Goal: Book appointment/travel/reservation

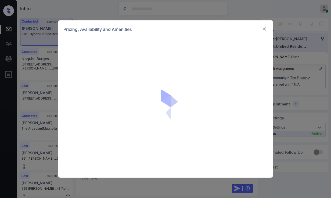
scroll to position [414, 0]
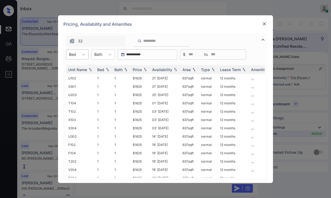
click at [78, 55] on div "Bed" at bounding box center [72, 55] width 12 height 8
drag, startPoint x: 82, startPoint y: 75, endPoint x: 100, endPoint y: 71, distance: 18.3
click at [82, 75] on div "2" at bounding box center [77, 78] width 23 height 10
click at [147, 67] on div "Price" at bounding box center [140, 69] width 15 height 5
click at [147, 68] on img at bounding box center [144, 70] width 5 height 4
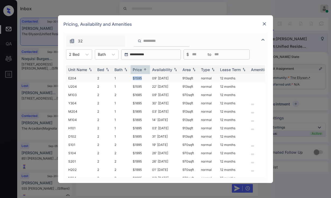
click at [149, 79] on tr "E204 2 1 $1595 09' Jan 26 913 sqft normal 12 months" at bounding box center [206, 78] width 281 height 8
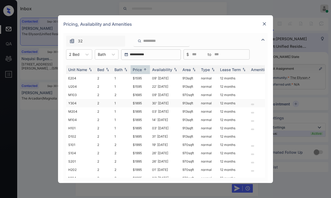
click at [149, 105] on td "$1895" at bounding box center [140, 103] width 19 height 8
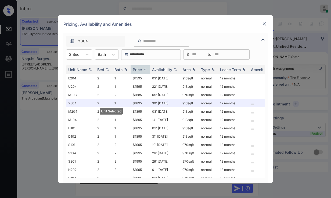
click at [264, 21] on img at bounding box center [264, 23] width 5 height 5
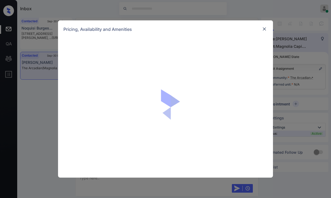
scroll to position [275, 0]
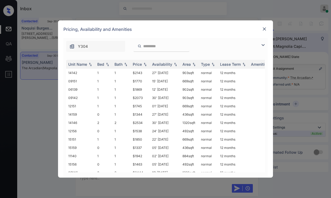
click at [262, 45] on img at bounding box center [263, 45] width 6 height 6
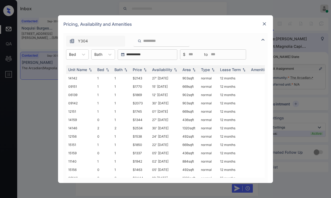
click at [130, 43] on div "Y304" at bounding box center [124, 41] width 123 height 11
click at [158, 37] on div at bounding box center [162, 41] width 56 height 11
click at [157, 40] on input "search" at bounding box center [165, 41] width 44 height 5
paste input "*****"
type input "*****"
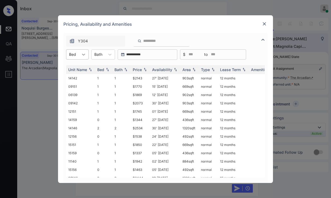
click at [79, 54] on div at bounding box center [84, 55] width 10 height 10
click at [77, 64] on div "0" at bounding box center [77, 68] width 23 height 10
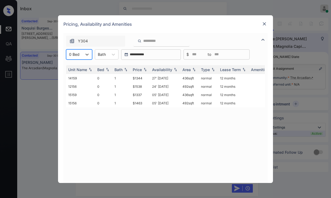
click at [53, 99] on div "**********" at bounding box center [165, 99] width 331 height 198
click at [268, 24] on div "Pricing, Availability and Amenities" at bounding box center [165, 24] width 215 height 18
click at [267, 23] on img at bounding box center [264, 23] width 5 height 5
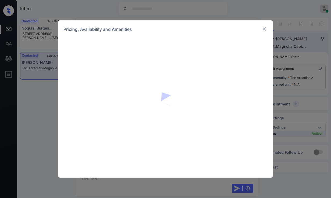
scroll to position [275, 0]
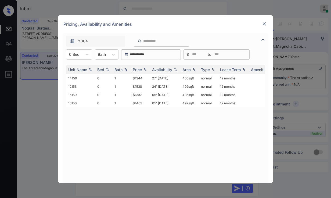
click at [149, 42] on input "search" at bounding box center [165, 41] width 44 height 5
paste input "*****"
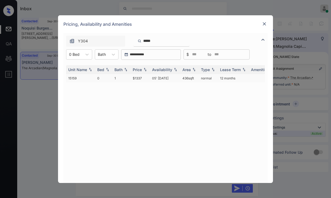
type input "*****"
click at [135, 80] on td "$1337" at bounding box center [140, 78] width 19 height 8
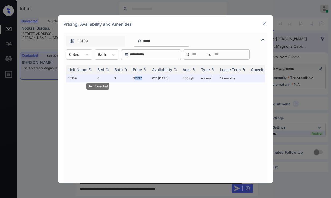
click at [266, 23] on img at bounding box center [264, 23] width 5 height 5
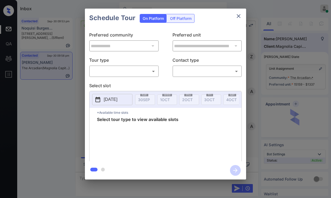
scroll to position [202, 0]
click at [143, 72] on body "Inbox Jezcil Usanastre Online Set yourself offline Set yourself on break Profil…" at bounding box center [165, 99] width 331 height 198
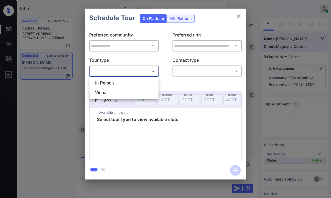
click at [134, 88] on li "Virtual" at bounding box center [124, 93] width 66 height 10
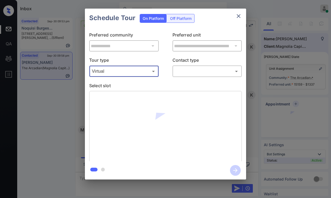
click at [151, 73] on body "Inbox Jezcil Usanastre Online Set yourself offline Set yourself on break Profil…" at bounding box center [165, 99] width 331 height 198
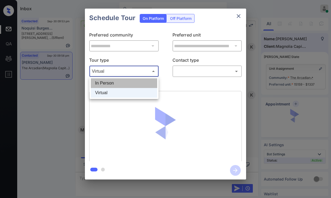
drag, startPoint x: 146, startPoint y: 85, endPoint x: 156, endPoint y: 81, distance: 10.6
click at [146, 84] on li "In Person" at bounding box center [124, 83] width 66 height 10
type input "********"
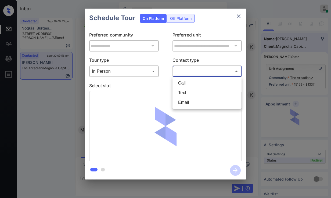
click at [192, 68] on body "Inbox Jezcil Usanastre Online Set yourself offline Set yourself on break Profil…" at bounding box center [165, 99] width 331 height 198
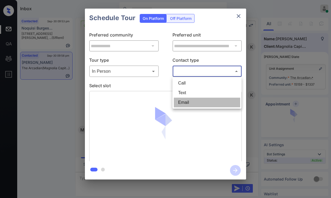
click at [195, 101] on li "Email" at bounding box center [207, 103] width 66 height 10
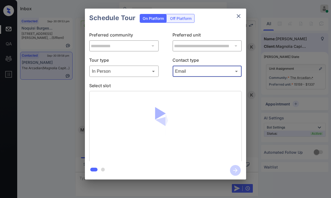
click at [188, 74] on body "Inbox Jezcil Usanastre Online Set yourself offline Set yourself on break Profil…" at bounding box center [165, 99] width 331 height 198
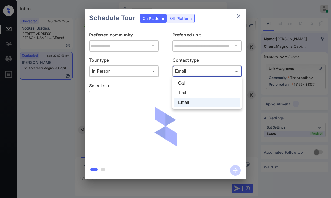
click at [190, 92] on li "Text" at bounding box center [207, 93] width 66 height 10
type input "****"
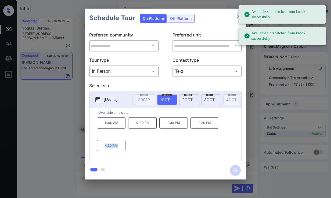
click at [130, 150] on div "11:00 AM 12:00 PM 2:30 PM 3:30 PM 4:30 PM" at bounding box center [169, 138] width 145 height 43
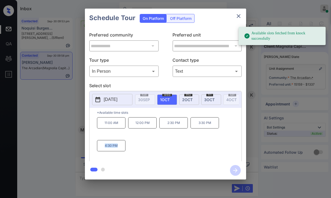
copy p "4:30 PM"
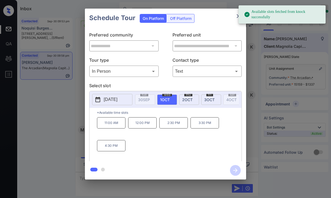
click at [69, 126] on div "**********" at bounding box center [165, 94] width 331 height 188
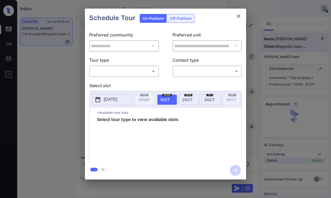
scroll to position [372, 0]
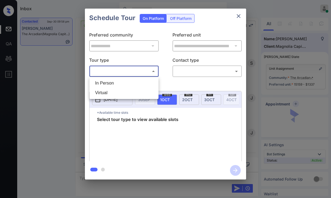
click at [116, 72] on body "Inbox Jezcil Usanastre Online Set yourself offline Set yourself on break Profil…" at bounding box center [165, 99] width 331 height 198
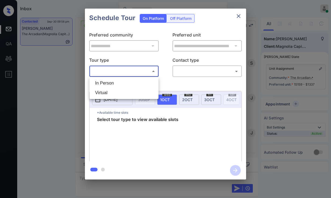
click at [117, 78] on ul "In Person Virtual" at bounding box center [124, 88] width 69 height 22
click at [118, 79] on li "In Person" at bounding box center [124, 83] width 66 height 10
type input "********"
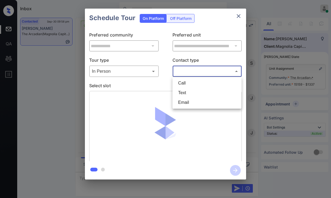
click at [190, 72] on body "Inbox Jezcil Usanastre Online Set yourself offline Set yourself on break Profil…" at bounding box center [165, 99] width 331 height 198
click at [192, 95] on li "Text" at bounding box center [207, 93] width 66 height 10
type input "****"
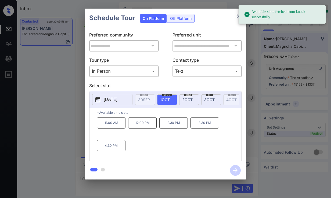
click at [114, 147] on p "4:30 PM" at bounding box center [111, 145] width 28 height 11
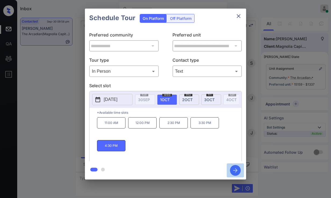
click at [236, 170] on icon "button" at bounding box center [235, 171] width 4 height 4
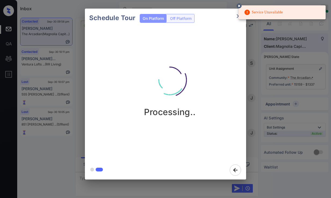
click at [73, 124] on div "Schedule Tour On Platform Off Platform Processing.." at bounding box center [165, 94] width 331 height 188
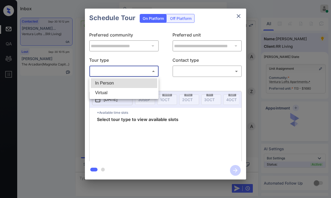
click at [139, 80] on li "In Person" at bounding box center [124, 83] width 66 height 10
type input "********"
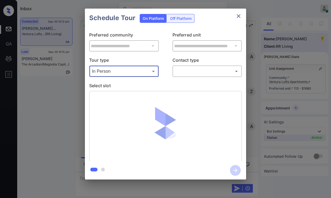
scroll to position [693, 0]
click at [185, 71] on body "Inbox Jezcil Usanastre Online Set yourself offline Set yourself on break Profil…" at bounding box center [165, 99] width 331 height 198
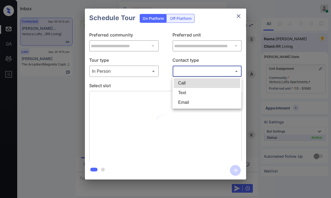
click at [189, 92] on li "Text" at bounding box center [207, 93] width 66 height 10
type input "****"
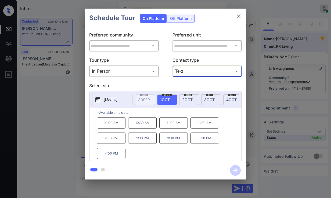
click at [75, 126] on div "**********" at bounding box center [165, 94] width 331 height 188
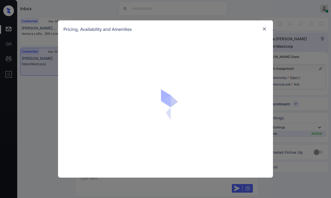
scroll to position [268, 0]
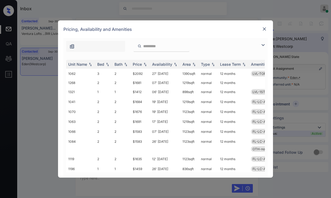
click at [262, 43] on img at bounding box center [263, 45] width 6 height 6
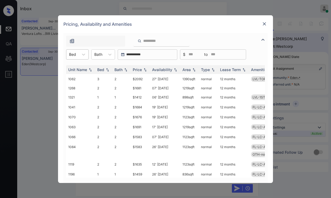
click at [74, 55] on div at bounding box center [72, 55] width 7 height 6
click at [81, 76] on div "2" at bounding box center [77, 78] width 23 height 10
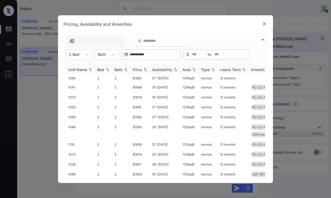
click at [145, 70] on img at bounding box center [144, 70] width 5 height 4
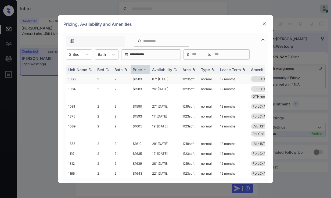
click at [141, 80] on td "$1583" at bounding box center [140, 79] width 19 height 10
drag, startPoint x: 141, startPoint y: 80, endPoint x: 212, endPoint y: 42, distance: 80.4
click at [141, 80] on td "$1583" at bounding box center [140, 79] width 19 height 10
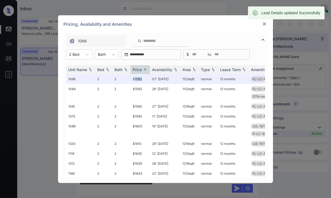
click at [266, 23] on img at bounding box center [264, 23] width 5 height 5
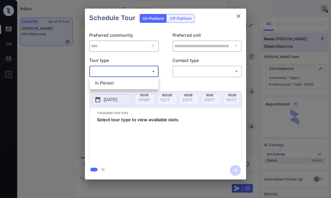
click at [115, 82] on li "In Person" at bounding box center [124, 83] width 66 height 10
type input "********"
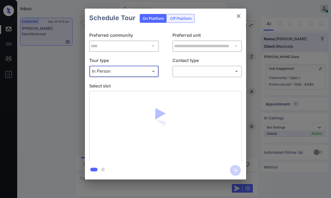
scroll to position [309, 0]
drag, startPoint x: 194, startPoint y: 64, endPoint x: 195, endPoint y: 67, distance: 3.8
click at [195, 65] on p "Contact type" at bounding box center [208, 61] width 70 height 9
click at [194, 71] on body "Inbox Jezcil Usanastre Online Set yourself offline Set yourself on break Profil…" at bounding box center [165, 99] width 331 height 198
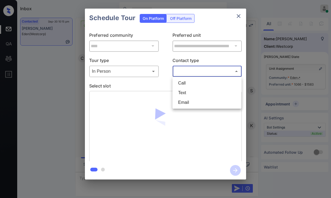
drag, startPoint x: 190, startPoint y: 91, endPoint x: 189, endPoint y: 88, distance: 3.3
click at [190, 91] on li "Text" at bounding box center [207, 93] width 66 height 10
type input "****"
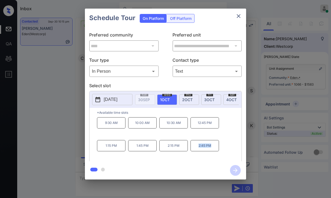
drag, startPoint x: 205, startPoint y: 150, endPoint x: 225, endPoint y: 149, distance: 19.6
click at [225, 149] on div "9:30 AM 10:00 AM 10:30 AM 12:45 PM 1:15 PM 1:45 PM 2:15 PM 2:45 PM" at bounding box center [169, 138] width 145 height 43
copy p "2:45 PM"
click at [67, 118] on div "**********" at bounding box center [165, 94] width 331 height 188
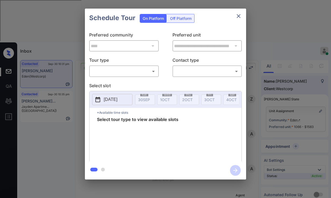
click at [108, 71] on body "Inbox Jezcil Usanastre Online Set yourself offline Set yourself on break Profil…" at bounding box center [165, 99] width 331 height 198
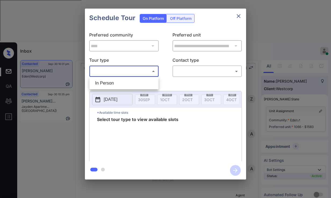
scroll to position [697, 0]
click at [109, 84] on li "In Person" at bounding box center [124, 83] width 66 height 10
type input "********"
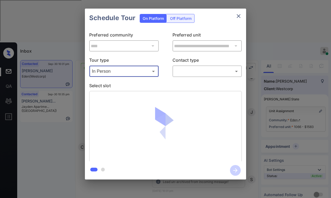
click at [210, 74] on body "Inbox Jezcil Usanastre Online Set yourself offline Set yourself on break Profil…" at bounding box center [165, 99] width 331 height 198
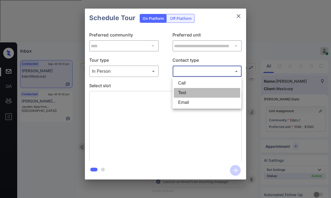
click at [202, 95] on li "Text" at bounding box center [207, 93] width 66 height 10
type input "****"
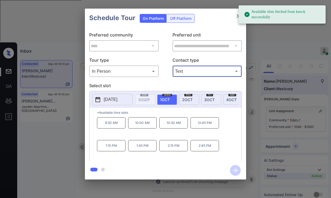
click at [53, 141] on div "**********" at bounding box center [165, 94] width 331 height 188
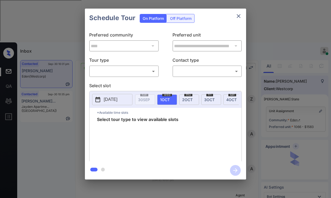
scroll to position [766, 0]
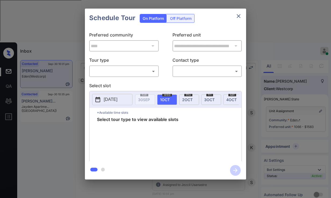
click at [115, 71] on body "Inbox Jezcil Usanastre Online Set yourself offline Set yourself on break Profil…" at bounding box center [165, 99] width 331 height 198
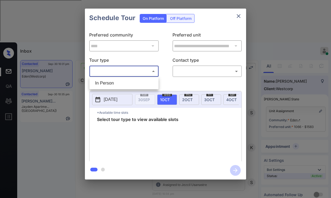
click at [118, 79] on li "In Person" at bounding box center [124, 83] width 66 height 10
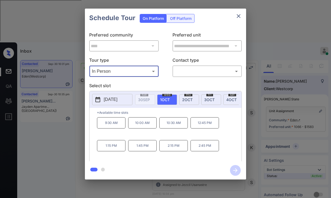
type input "********"
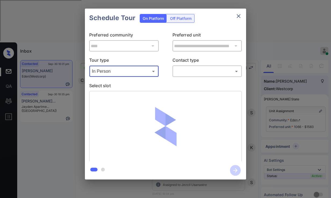
click at [175, 69] on body "Inbox Jezcil Usanastre Online Set yourself offline Set yourself on break Profil…" at bounding box center [165, 99] width 331 height 198
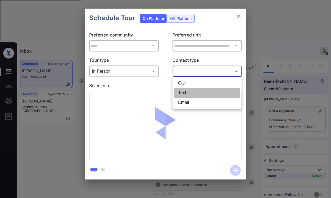
click at [185, 94] on li "Text" at bounding box center [207, 93] width 66 height 10
type input "****"
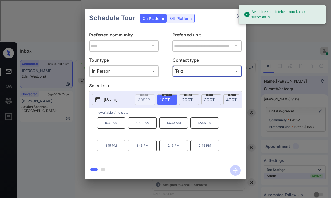
click at [201, 151] on p "2:45 PM" at bounding box center [205, 145] width 28 height 11
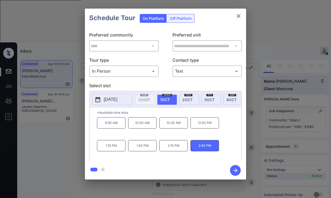
click at [234, 170] on icon "button" at bounding box center [235, 171] width 4 height 4
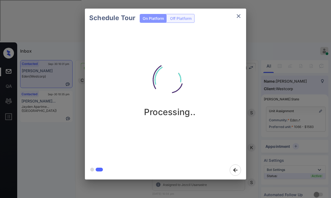
click at [86, 124] on div "Processing.." at bounding box center [170, 94] width 170 height 134
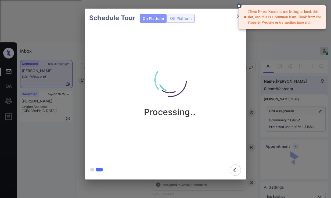
click at [72, 116] on div "Schedule Tour On Platform Off Platform Processing.." at bounding box center [165, 94] width 331 height 188
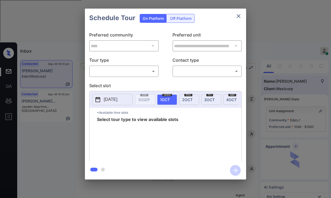
scroll to position [770, 0]
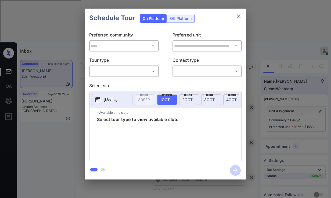
click at [109, 73] on body "Inbox Jezcil Usanastre Online Set yourself offline Set yourself on break Profil…" at bounding box center [165, 99] width 331 height 198
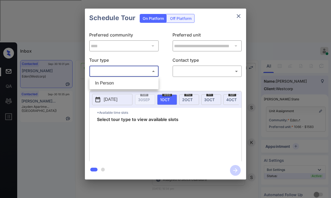
click at [108, 80] on li "In Person" at bounding box center [124, 83] width 66 height 10
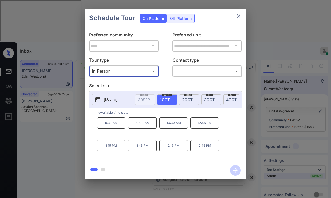
type input "********"
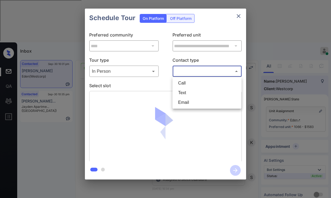
click at [195, 70] on body "Inbox Jezcil Usanastre Online Set yourself offline Set yourself on break Profil…" at bounding box center [165, 99] width 331 height 198
click at [194, 92] on li "Text" at bounding box center [207, 93] width 66 height 10
type input "****"
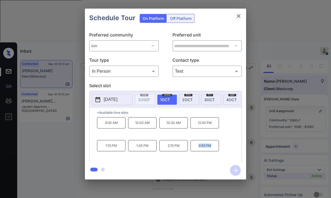
drag, startPoint x: 195, startPoint y: 151, endPoint x: 212, endPoint y: 150, distance: 16.1
click at [212, 150] on p "2:45 PM" at bounding box center [205, 145] width 28 height 11
copy p "2:45 PM"
drag, startPoint x: 139, startPoint y: 148, endPoint x: 181, endPoint y: 144, distance: 42.6
click at [181, 144] on div "9:30 AM 10:00 AM 10:30 AM 12:45 PM 1:15 PM 1:45 PM 2:15 PM 2:45 PM" at bounding box center [169, 138] width 145 height 43
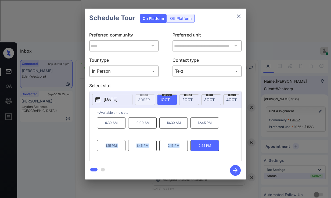
copy div "1:15 PM 1:45 PM 2:15 PM"
click at [66, 87] on div "**********" at bounding box center [165, 94] width 331 height 188
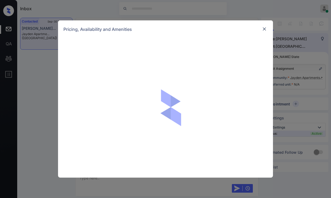
scroll to position [425, 0]
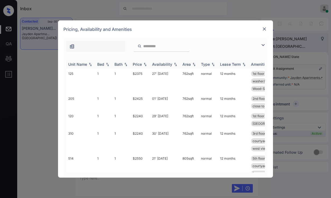
click at [145, 65] on img at bounding box center [144, 65] width 5 height 4
click at [145, 64] on img at bounding box center [144, 65] width 5 height 4
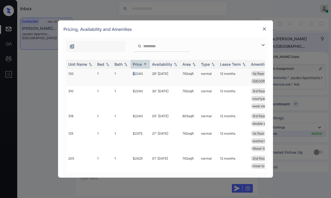
drag, startPoint x: 130, startPoint y: 73, endPoint x: 152, endPoint y: 73, distance: 21.5
click at [141, 73] on tr "120 1 1 $2240 29' [DATE] 762 sqft normal 12 months 1st floor birch design pa...…" at bounding box center [206, 77] width 281 height 17
click at [152, 73] on td "29' [DATE]" at bounding box center [165, 77] width 30 height 17
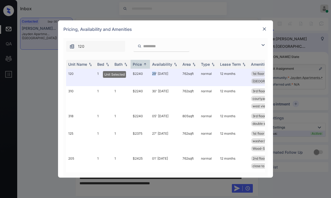
click at [266, 31] on img at bounding box center [264, 28] width 5 height 5
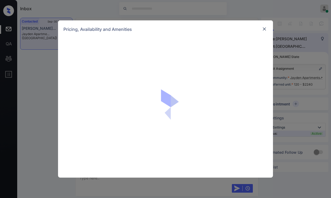
scroll to position [1142, 0]
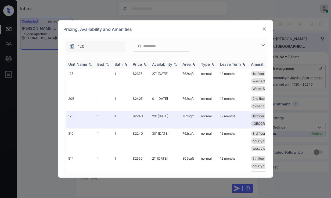
click at [174, 64] on img at bounding box center [175, 65] width 5 height 4
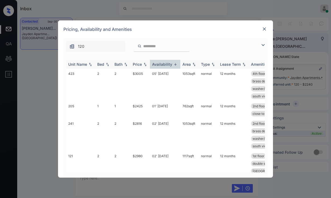
click at [174, 64] on img at bounding box center [175, 64] width 5 height 4
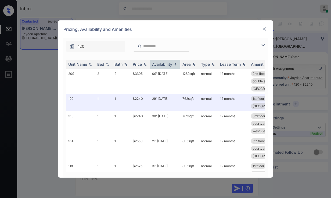
click at [264, 29] on img at bounding box center [264, 28] width 5 height 5
